Goal: Information Seeking & Learning: Understand process/instructions

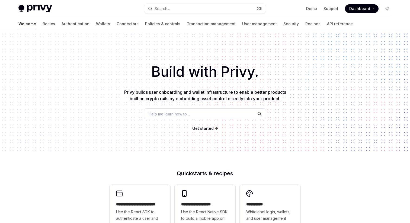
click at [42, 10] on img at bounding box center [35, 9] width 34 height 8
type textarea "*"
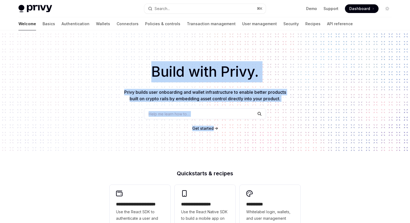
drag, startPoint x: 126, startPoint y: 66, endPoint x: 244, endPoint y: 137, distance: 137.9
click at [243, 135] on div "Build with Privy. Privy builds user onboarding and wallet infrastructure to ena…" at bounding box center [205, 92] width 410 height 124
click at [135, 109] on div "Build with Privy. Privy builds user onboarding and wallet infrastructure to ena…" at bounding box center [205, 92] width 410 height 124
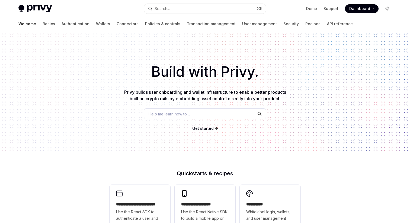
click at [200, 127] on span "Get started" at bounding box center [202, 128] width 21 height 5
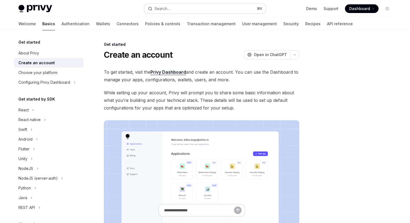
click at [181, 4] on button "Search... ⌘ K" at bounding box center [205, 9] width 122 height 10
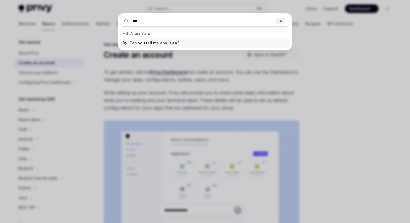
type input "****"
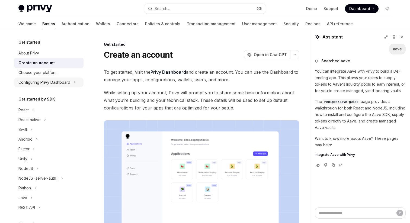
type textarea "*"
